Goal: Transaction & Acquisition: Purchase product/service

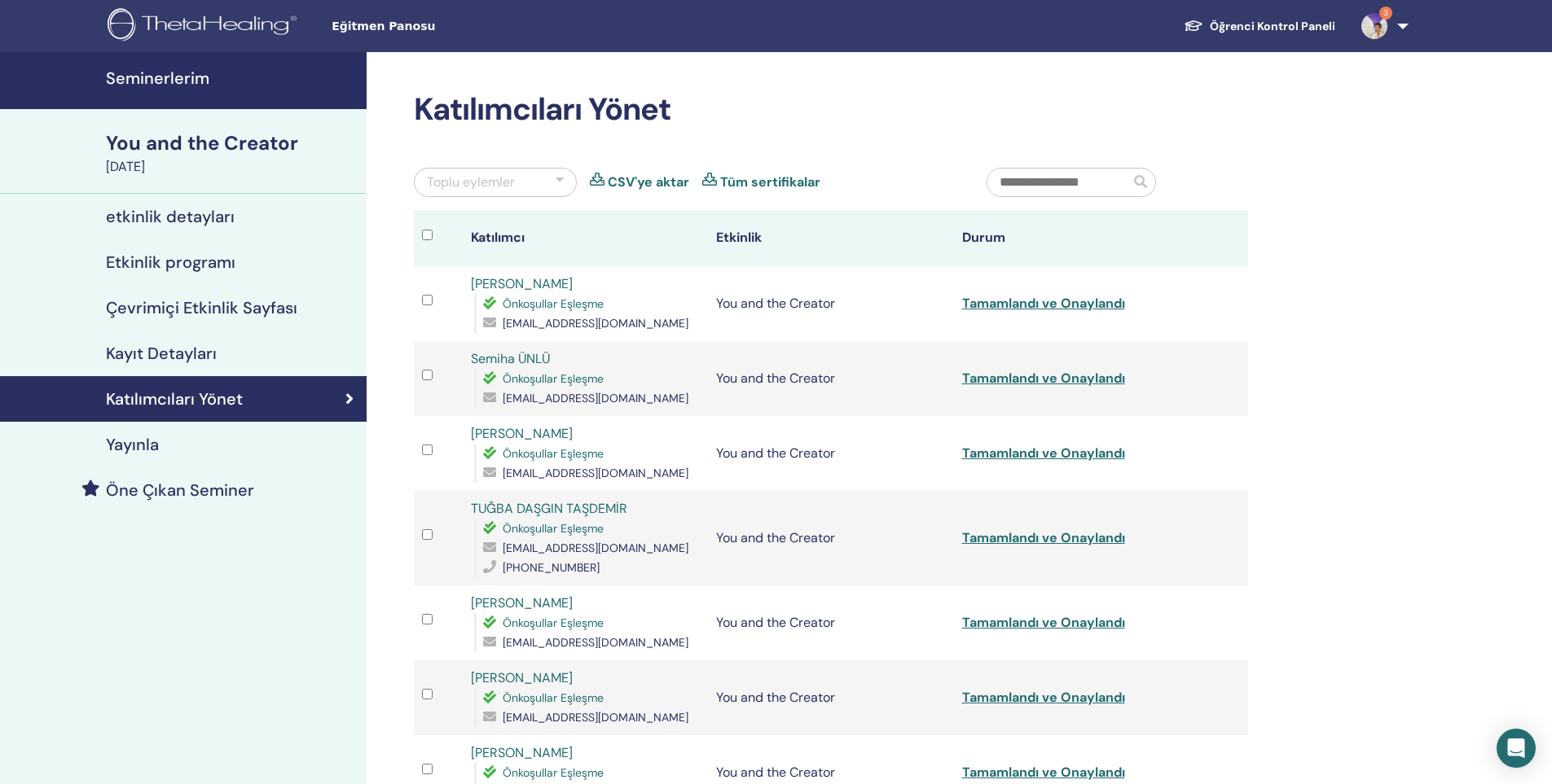
click at [165, 76] on h4 "Seminerlerim" at bounding box center [231, 79] width 251 height 20
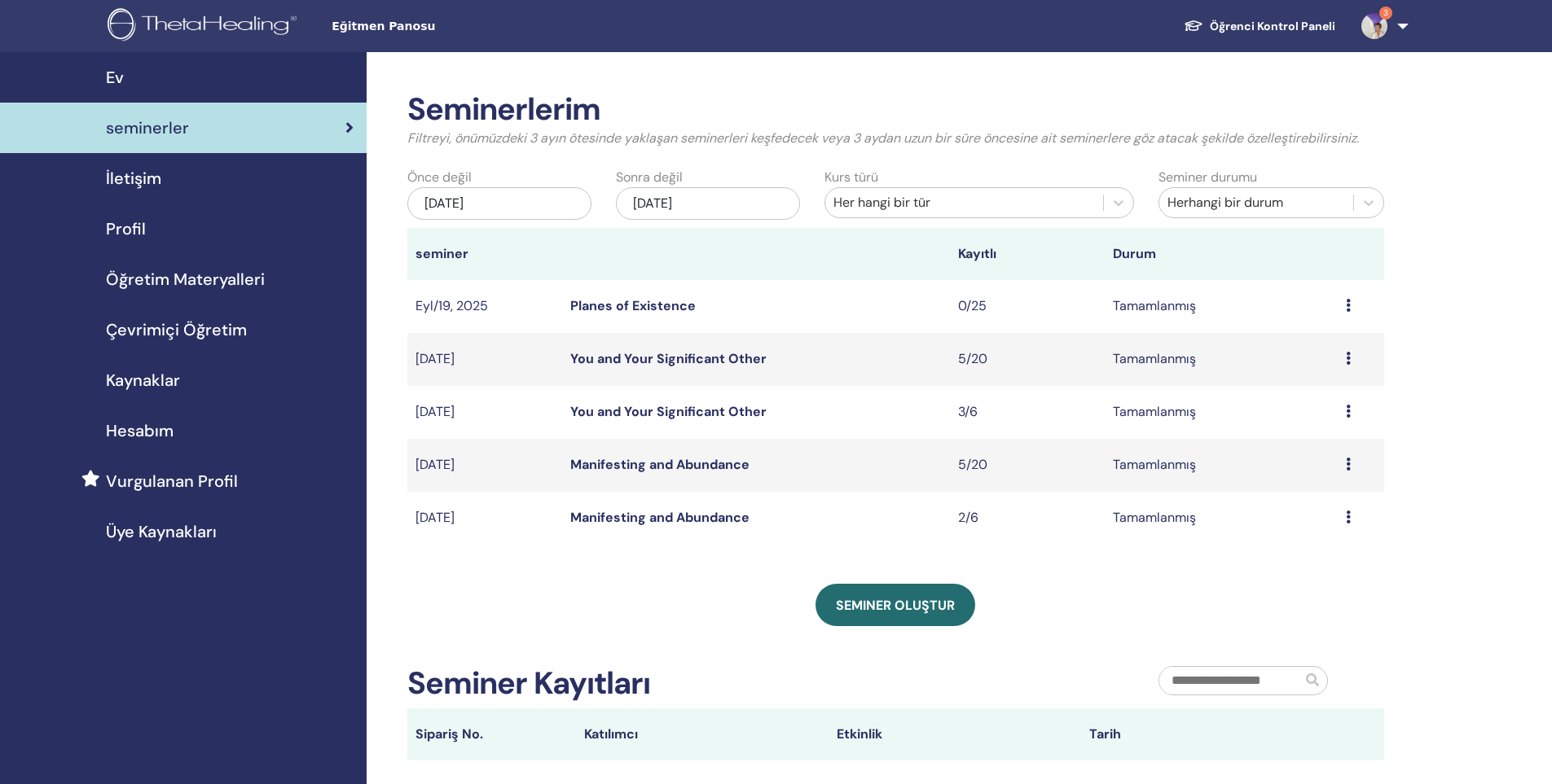
click at [171, 332] on span "Çevrimiçi Öğretim" at bounding box center [175, 330] width 141 height 25
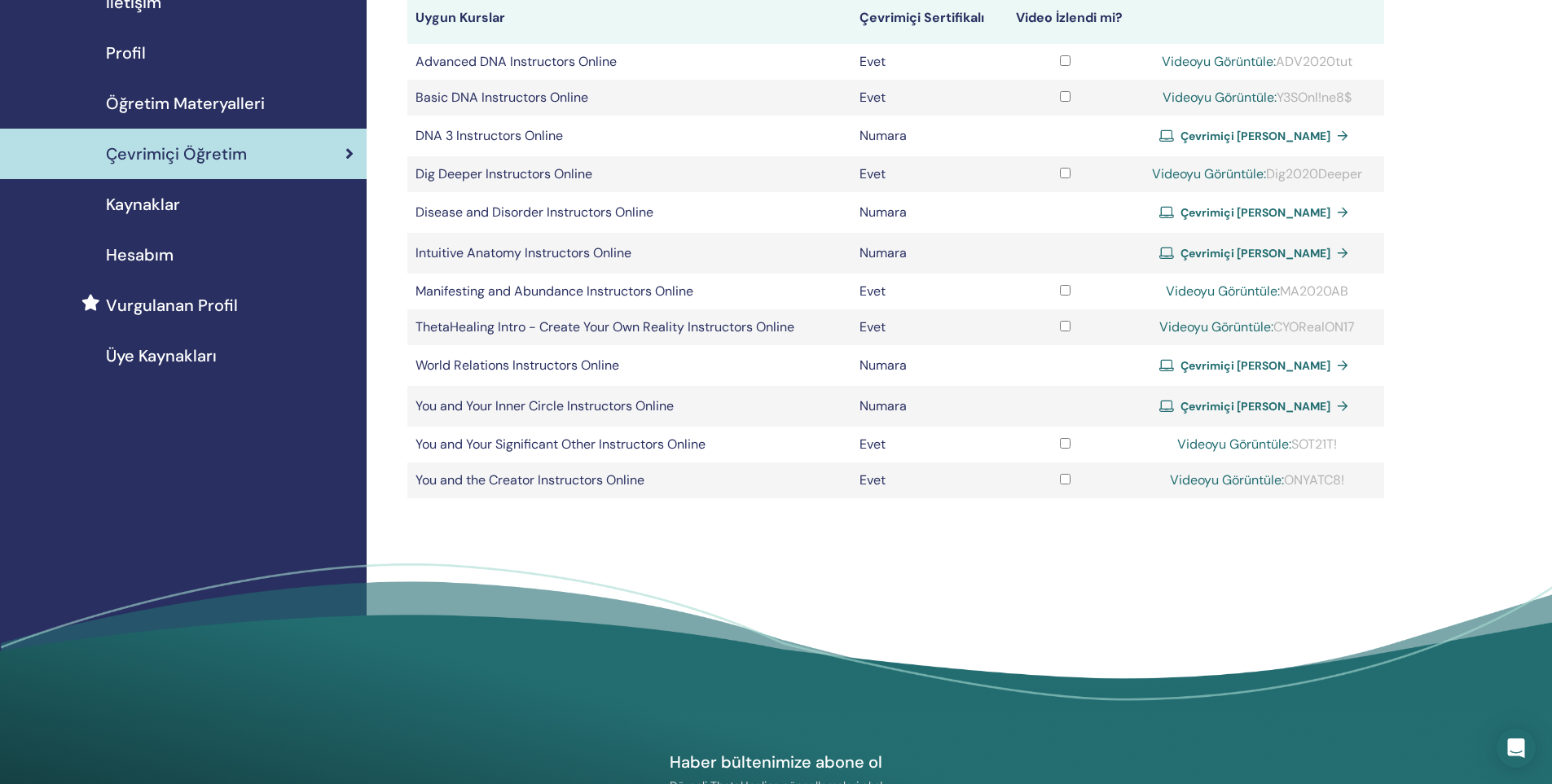
scroll to position [244, 0]
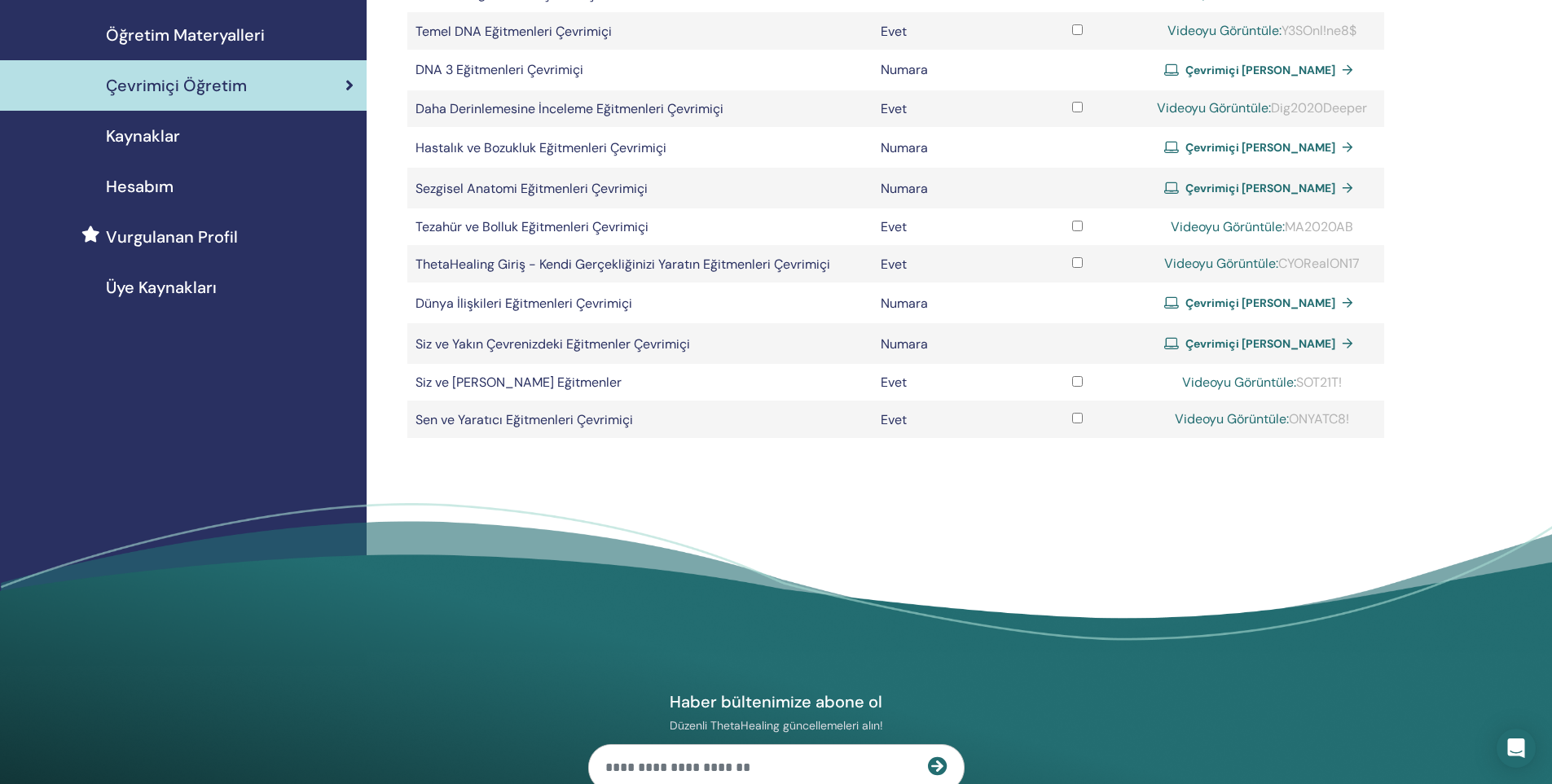
click at [1235, 186] on font "Çevrimiçi Sertifika Alın" at bounding box center [1260, 187] width 150 height 15
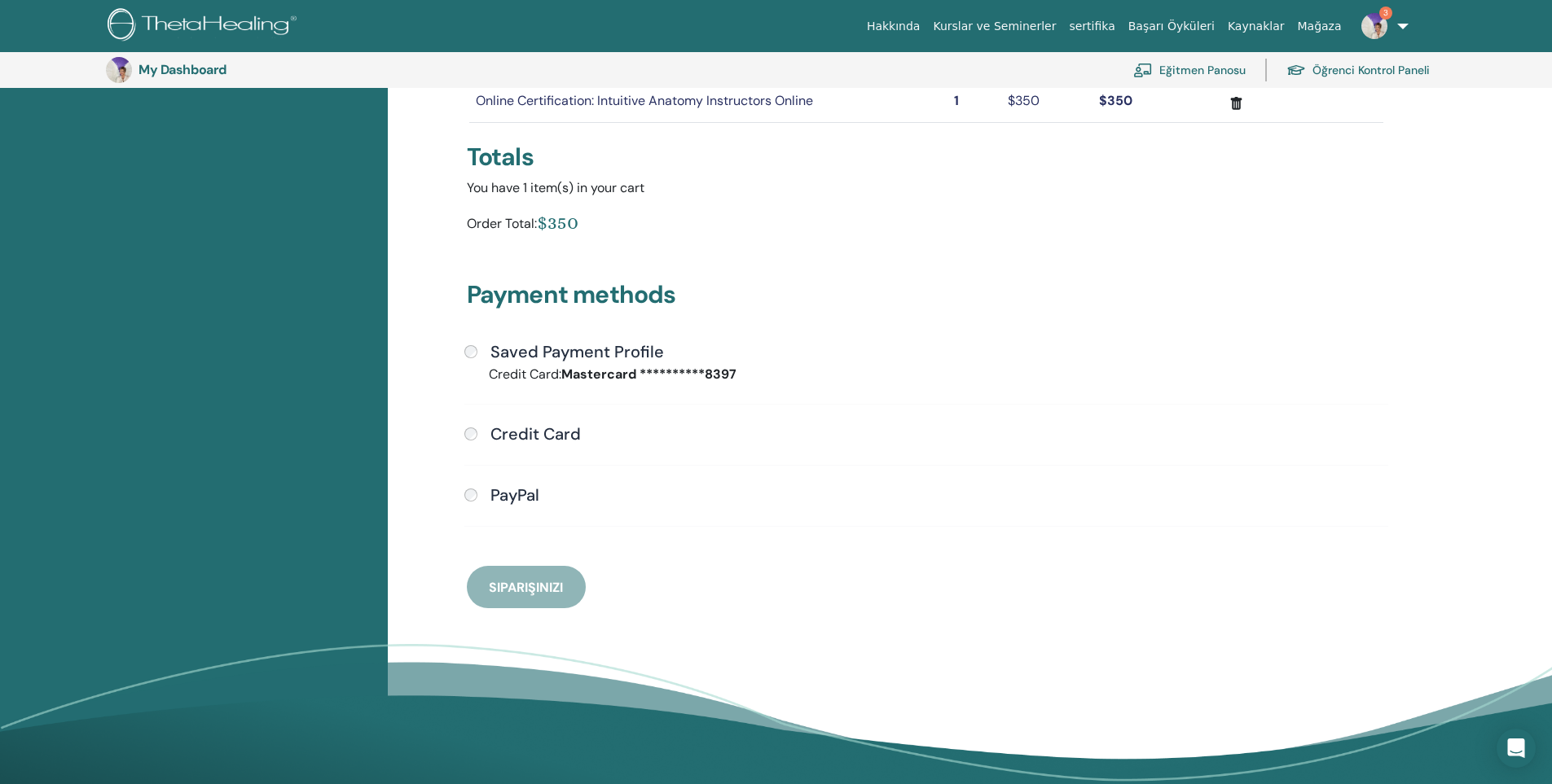
scroll to position [118, 0]
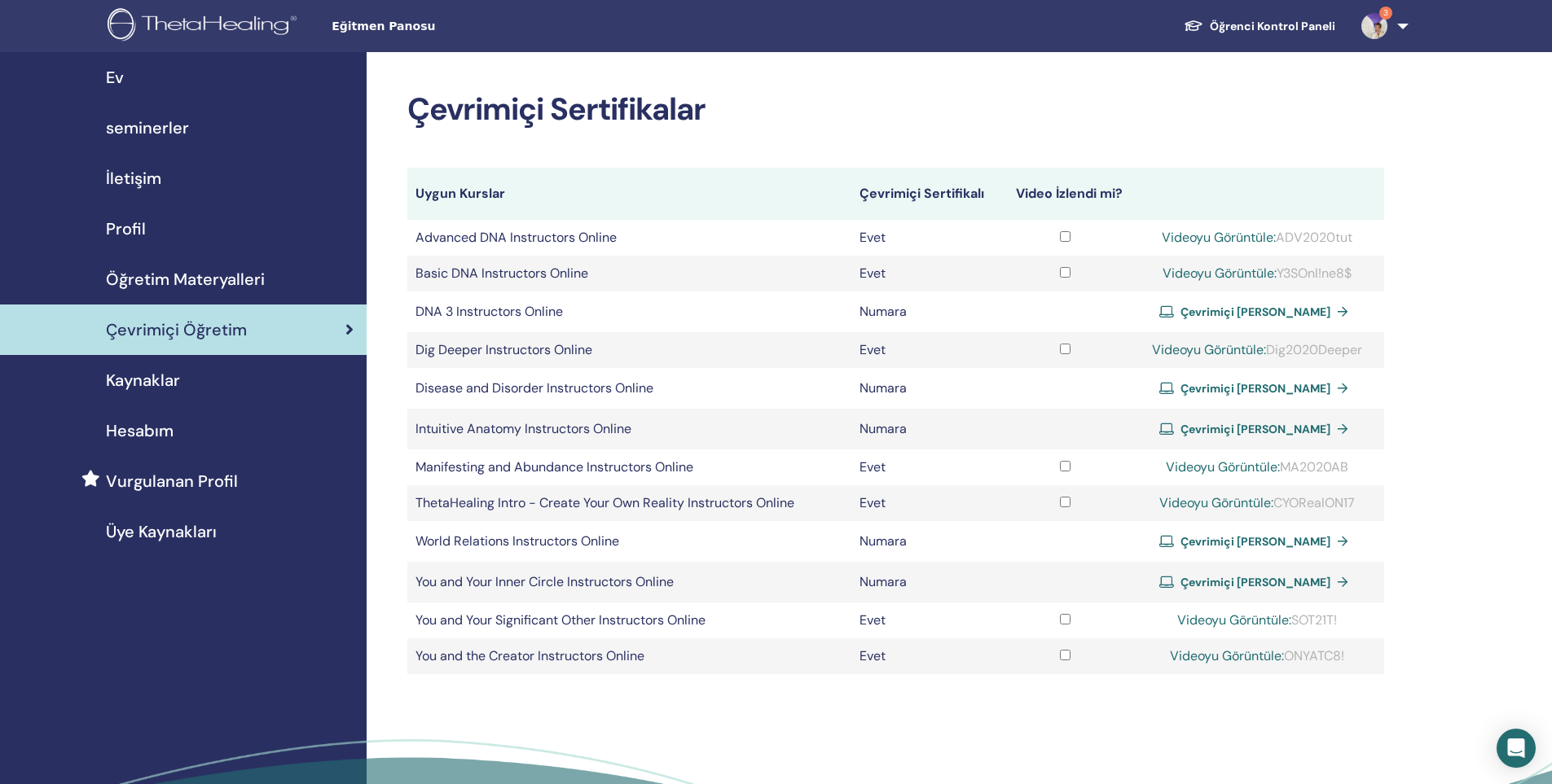
scroll to position [244, 0]
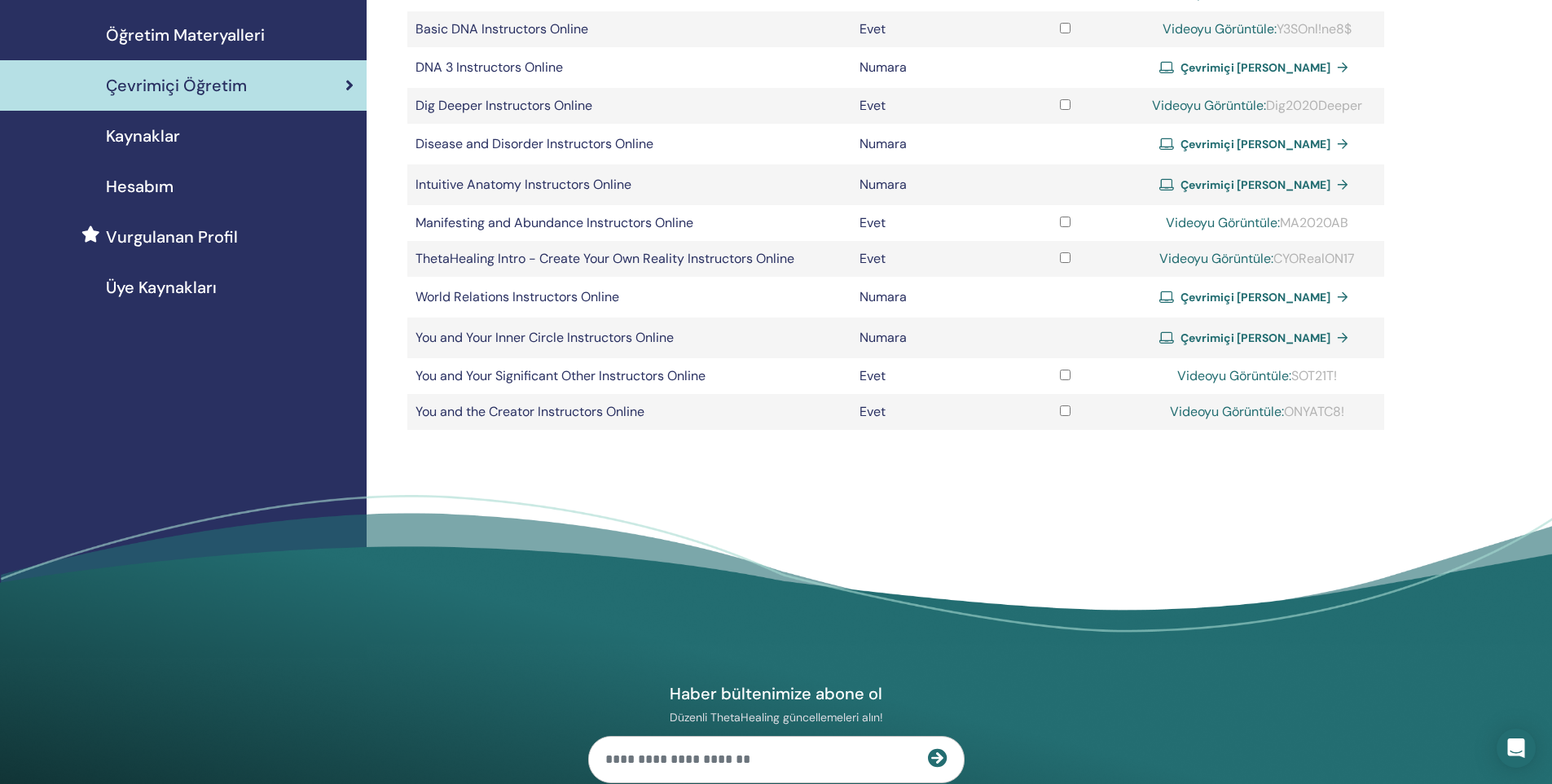
click at [1235, 337] on span "Çevrimiçi Sertifika Alın" at bounding box center [1256, 338] width 150 height 15
